Goal: Task Accomplishment & Management: Manage account settings

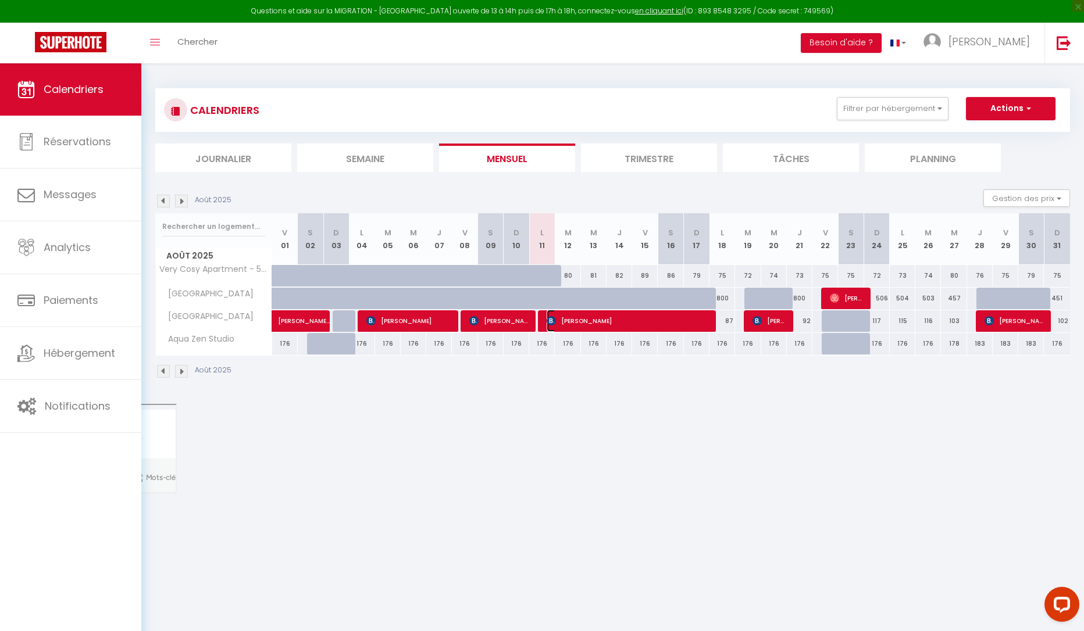
click at [564, 319] on span "[PERSON_NAME]" at bounding box center [627, 321] width 162 height 22
select select "OK"
select select "0"
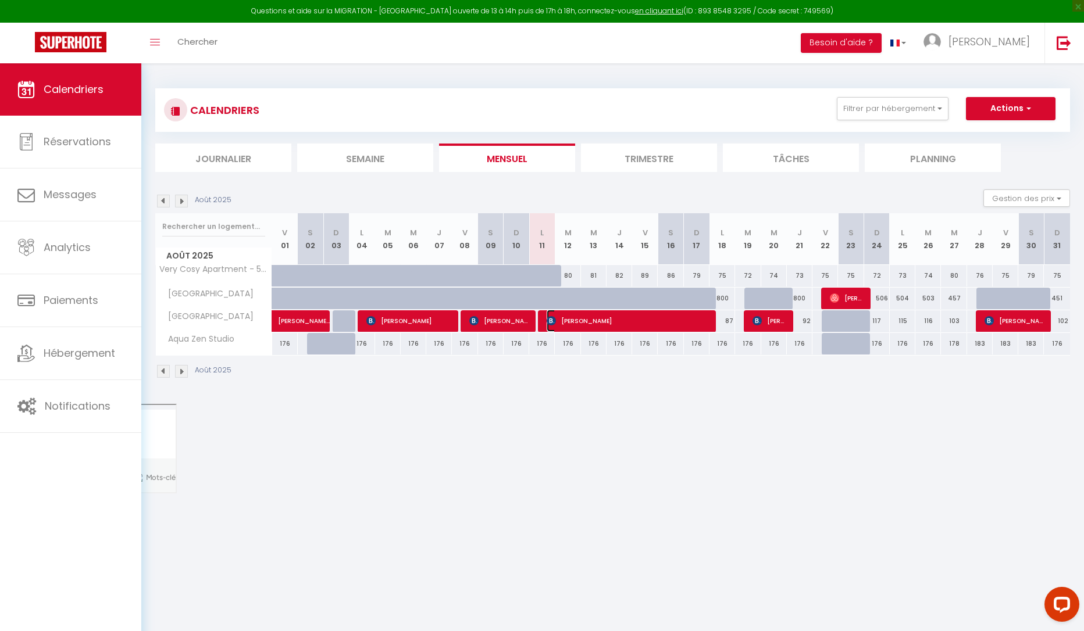
select select "1"
select select
select select "6234"
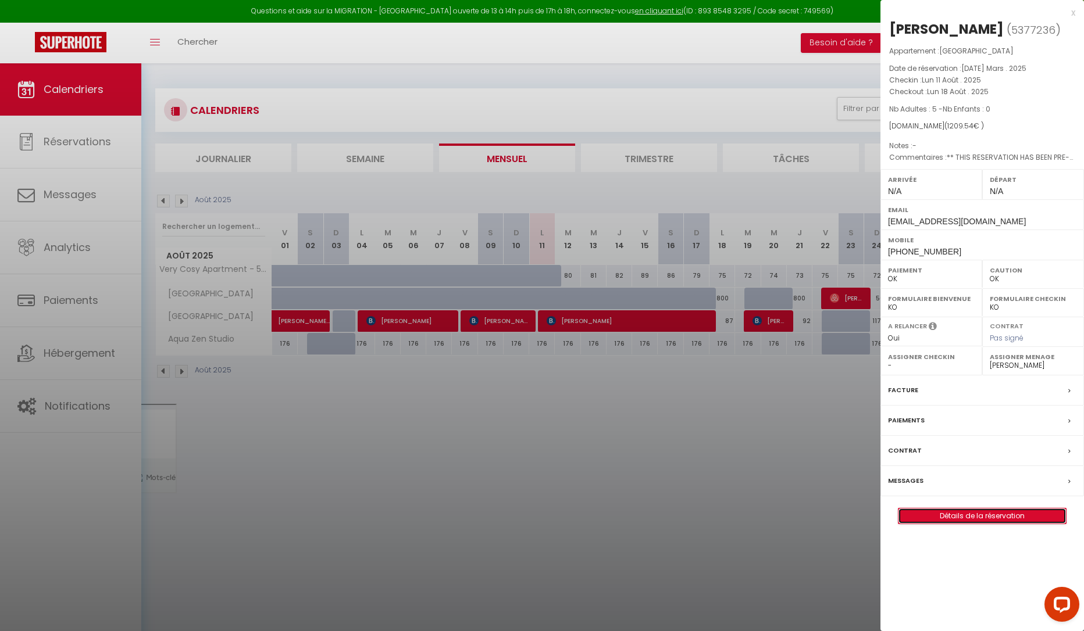
click at [961, 513] on link "Détails de la réservation" at bounding box center [981, 516] width 167 height 15
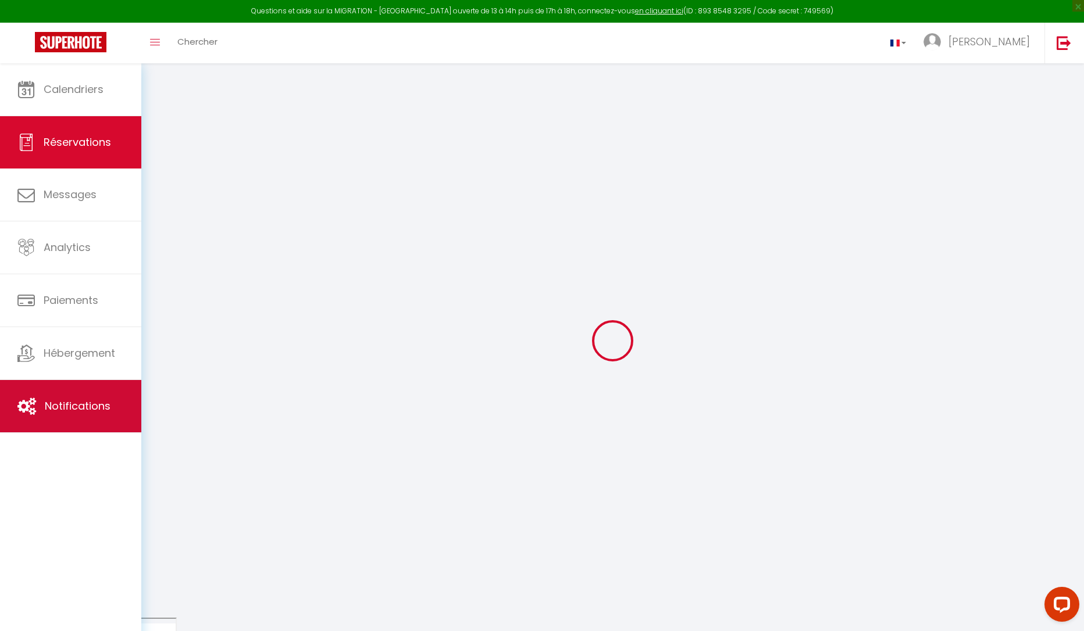
type input "[PERSON_NAME]"
type input "Knaut"
type input "[EMAIL_ADDRESS][DOMAIN_NAME]"
type input "[PHONE_NUMBER]"
type input "Sw97ru"
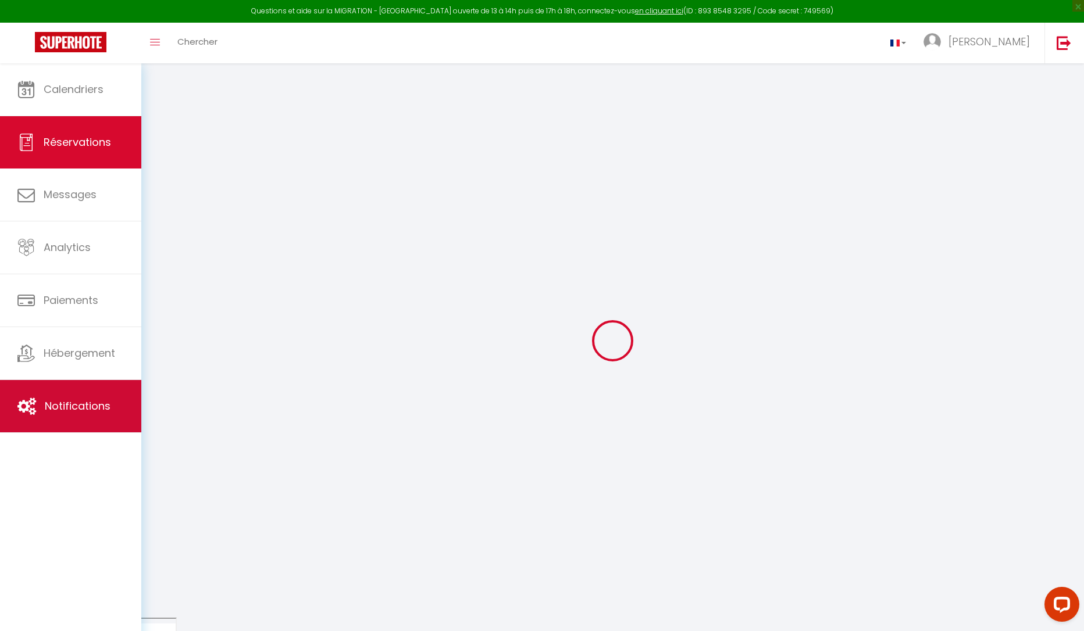
type input "[STREET_ADDRESS]"
type input "[GEOGRAPHIC_DATA]"
select select "GB"
type input "251.99"
type input "16.93"
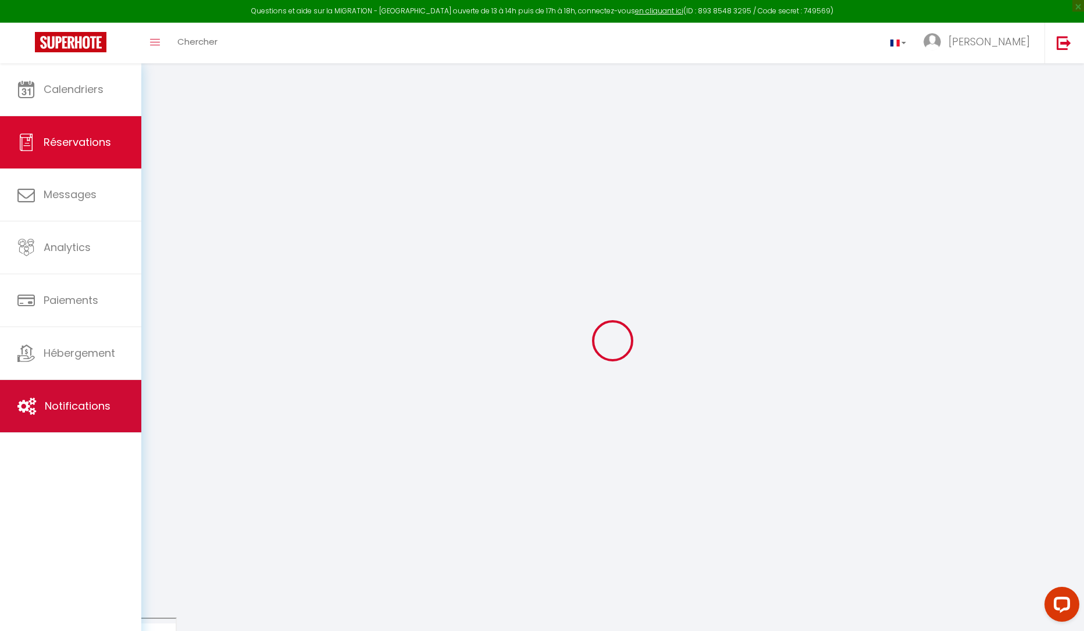
select select "61690"
select select "1"
select select
type input "5"
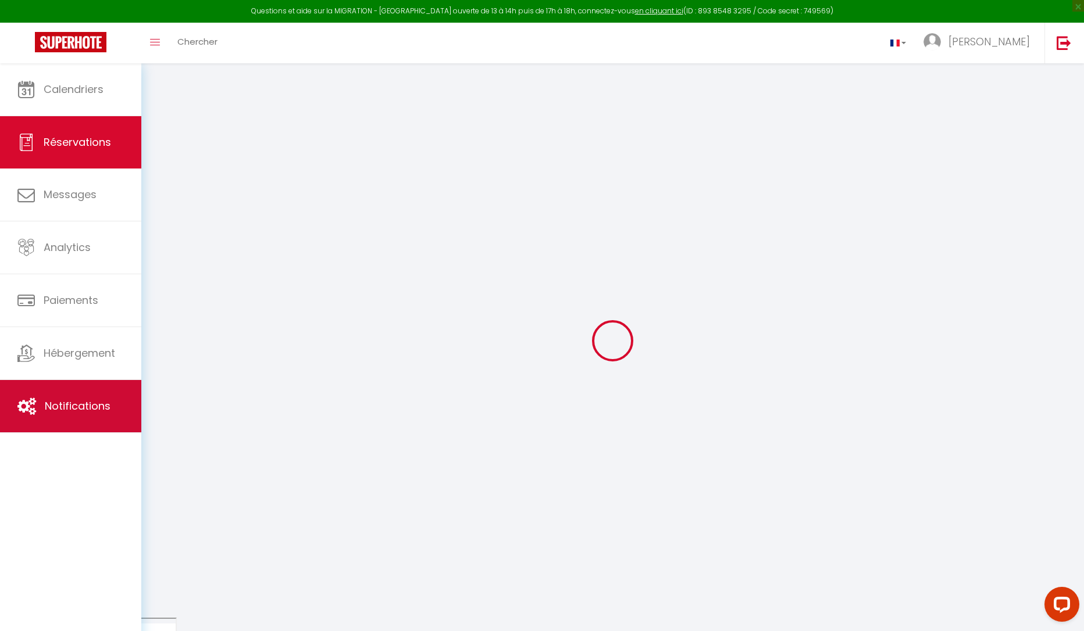
select select "12"
select select "15"
type input "1085.4"
checkbox input "false"
select select "2"
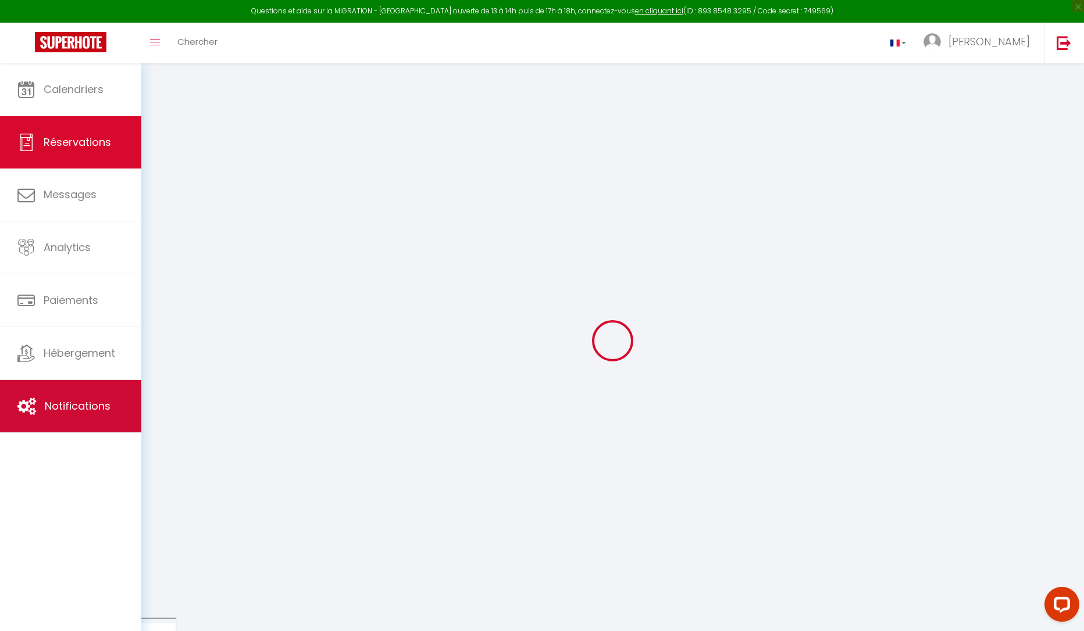
type input "0"
select select
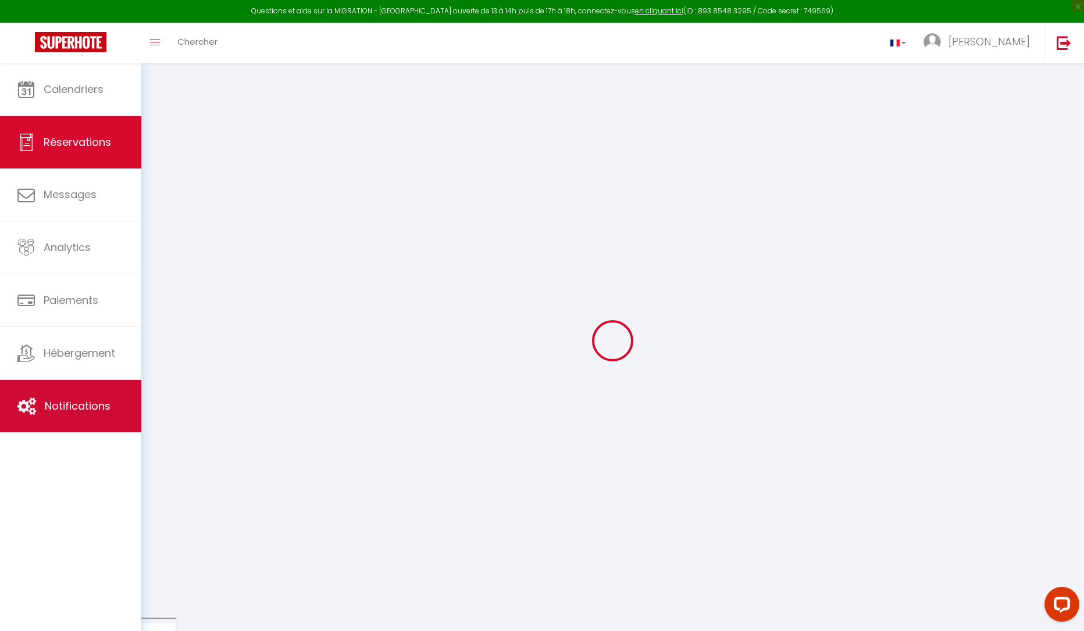
checkbox input "false"
select select
checkbox input "false"
select select
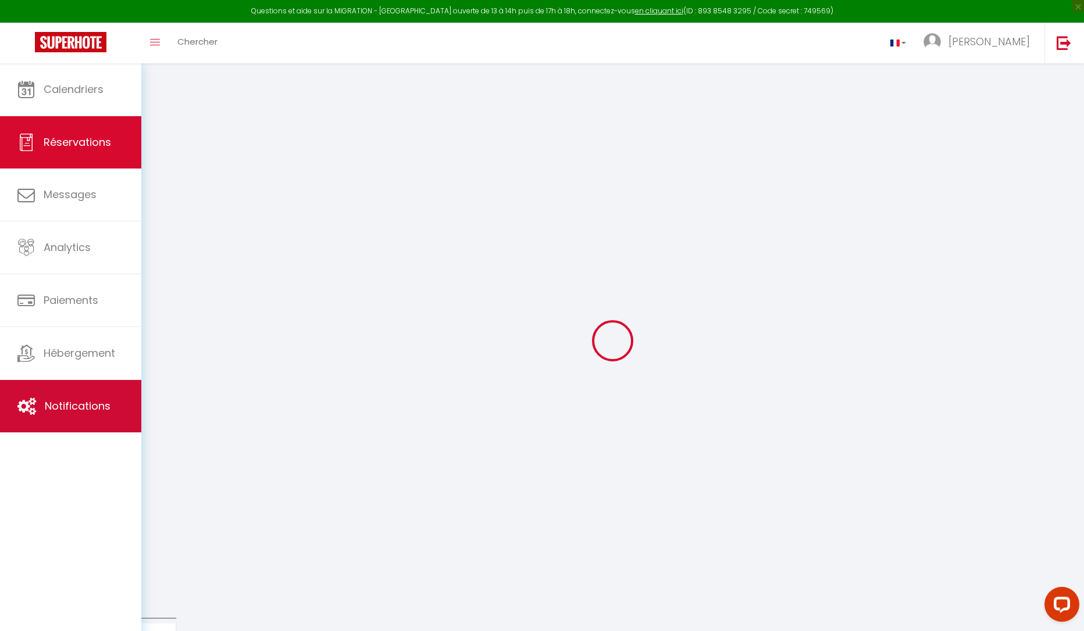
select select
checkbox input "false"
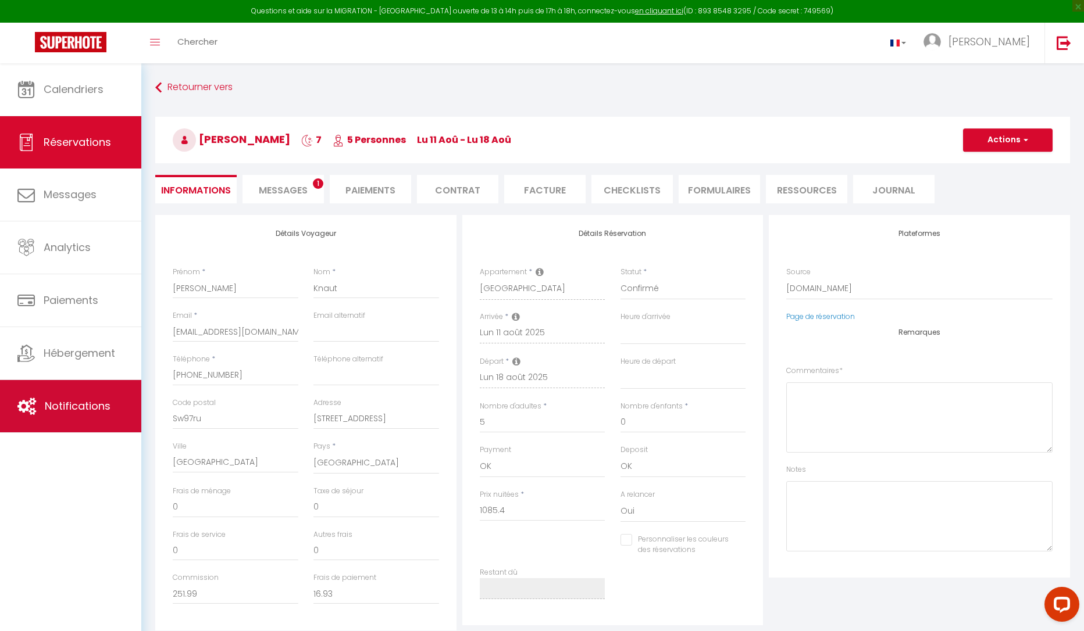
select select
checkbox input "false"
type textarea "** THIS RESERVATION HAS BEEN PRE-PAID ** BOOKING NOTE : Payment charge is EUR 1…"
type input "60"
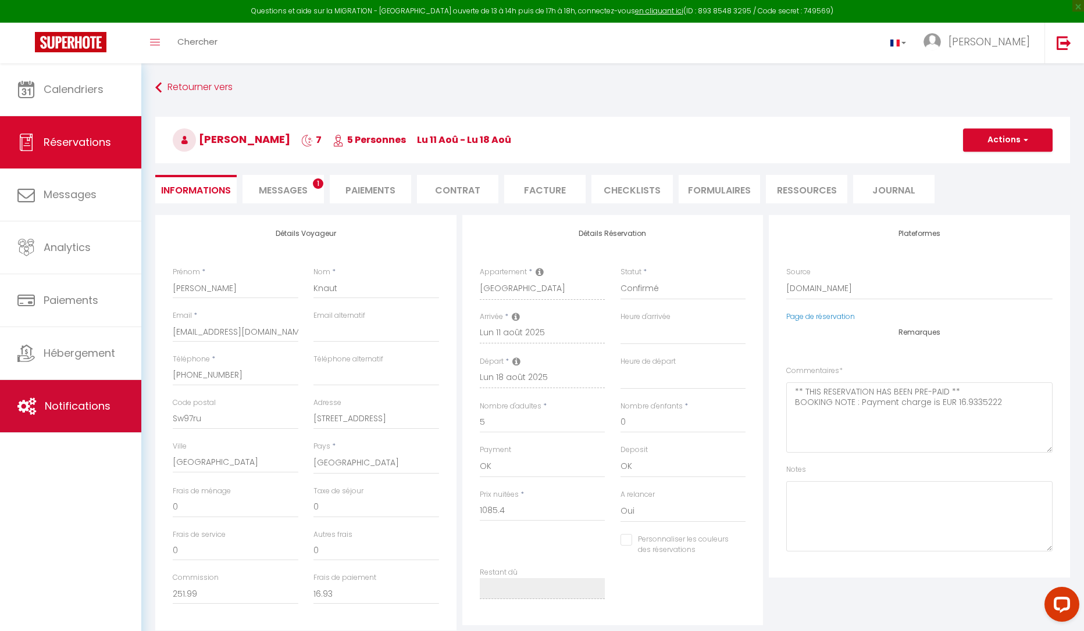
type input "64.14"
select select
checkbox input "false"
select select
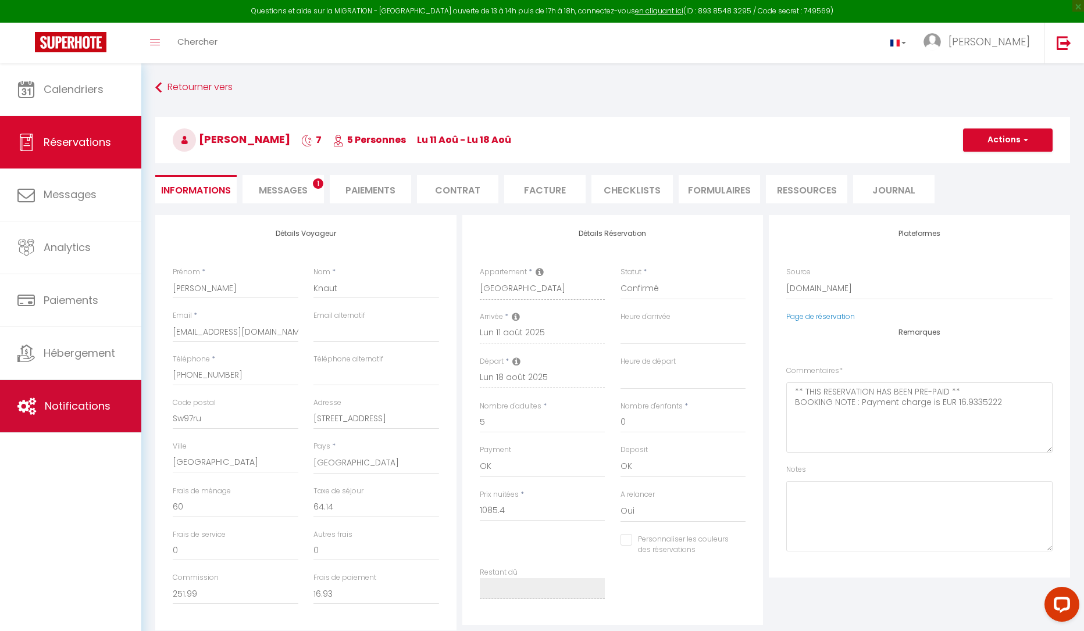
select select
click at [262, 188] on span "Messages" at bounding box center [283, 190] width 49 height 13
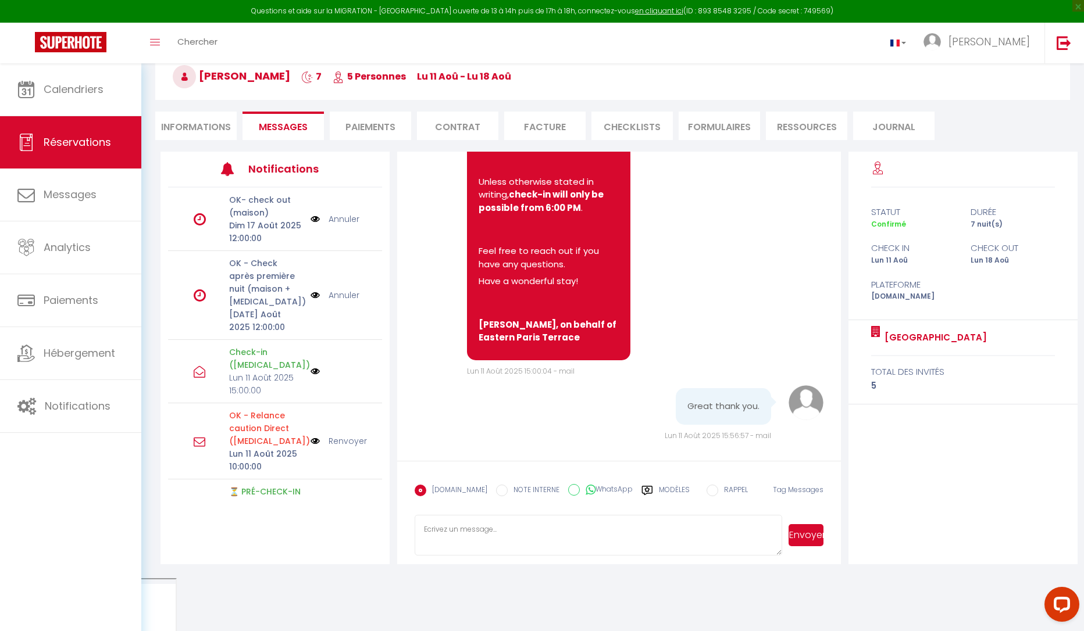
scroll to position [4594, 0]
